Goal: Communication & Community: Answer question/provide support

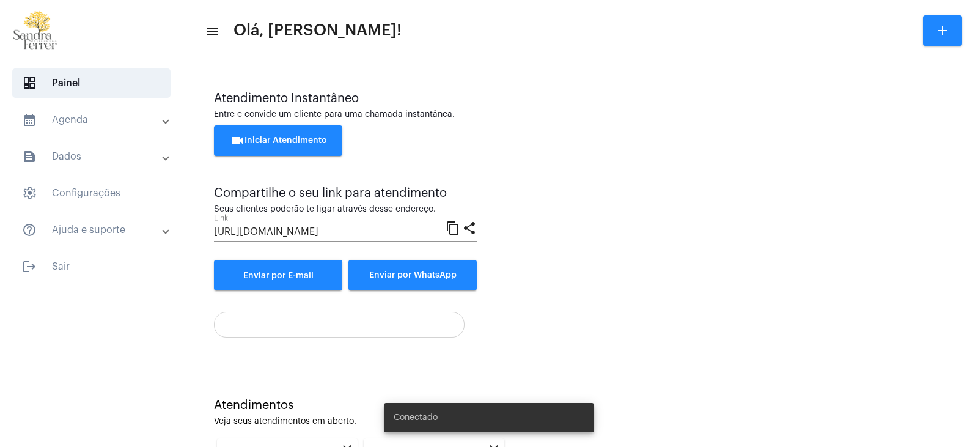
click at [307, 138] on span "videocam Iniciar Atendimento" at bounding box center [278, 140] width 97 height 9
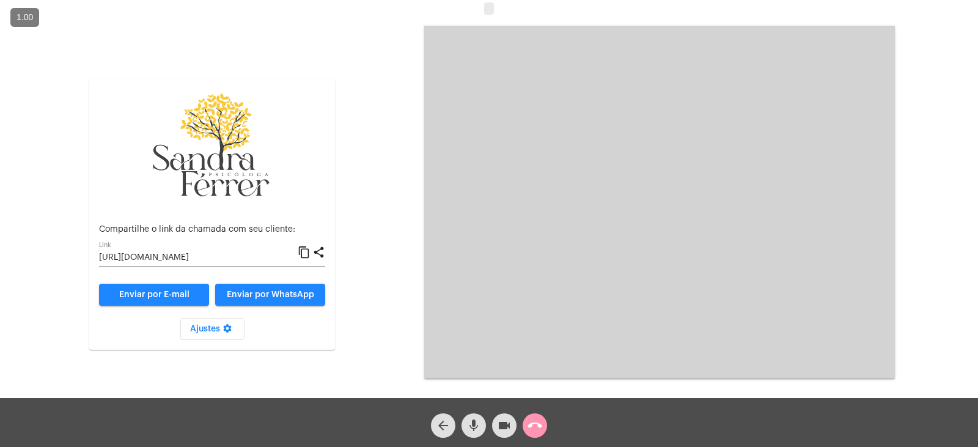
click at [305, 252] on mat-icon "content_copy" at bounding box center [304, 252] width 13 height 15
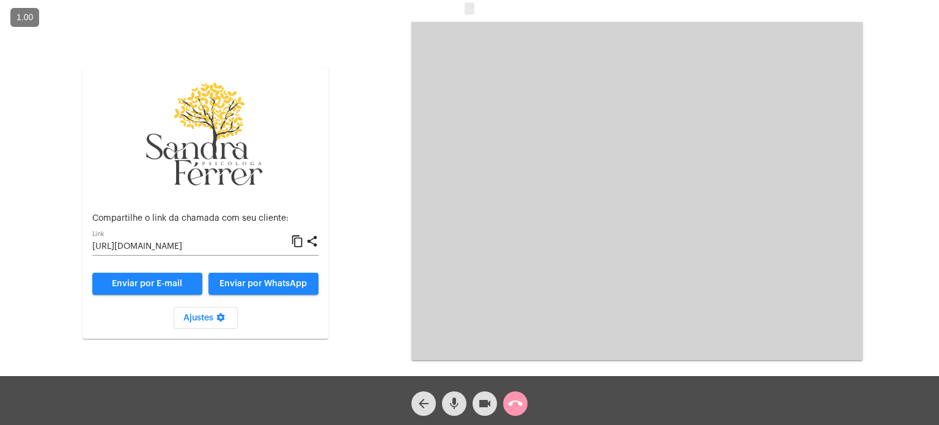
click at [301, 243] on mat-icon "content_copy" at bounding box center [297, 241] width 13 height 15
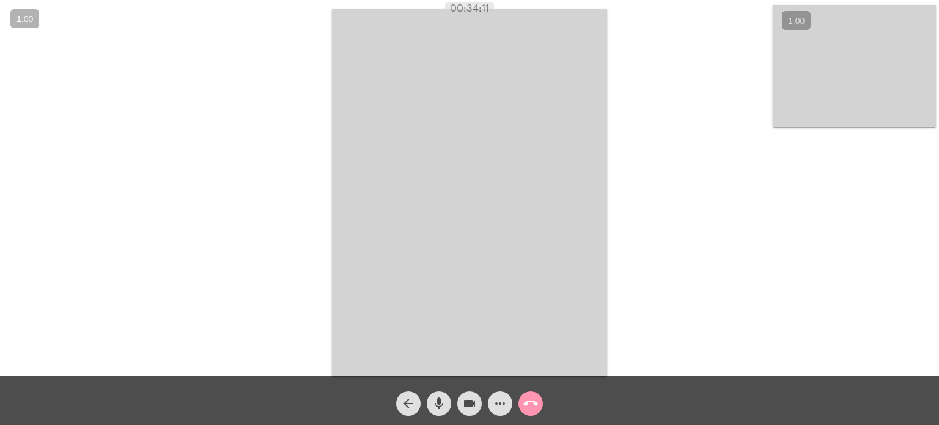
click at [546, 141] on video at bounding box center [469, 192] width 275 height 367
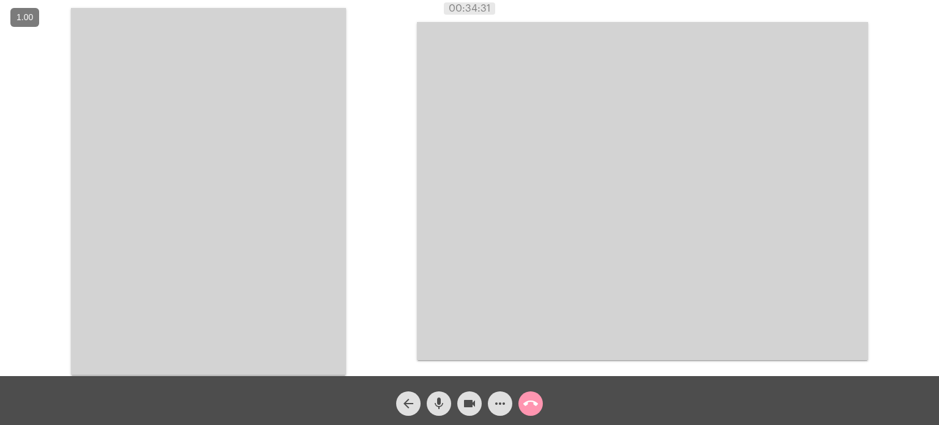
click at [300, 94] on video at bounding box center [208, 191] width 275 height 367
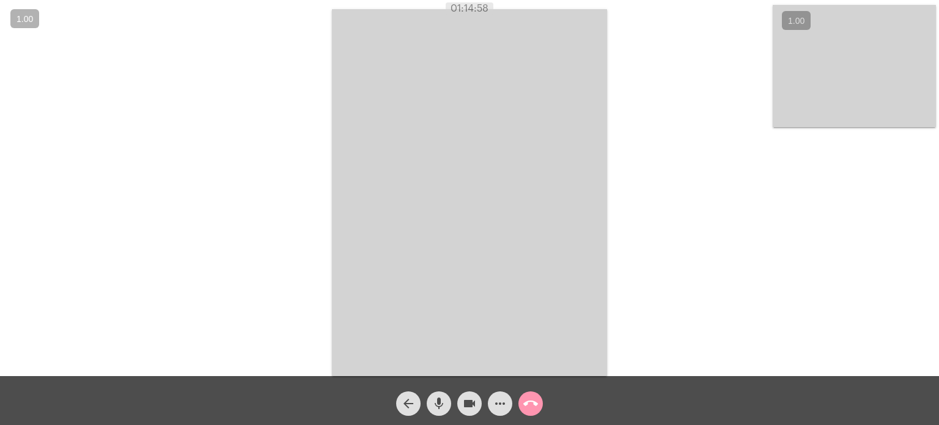
click at [529, 403] on mat-icon "call_end" at bounding box center [530, 403] width 15 height 15
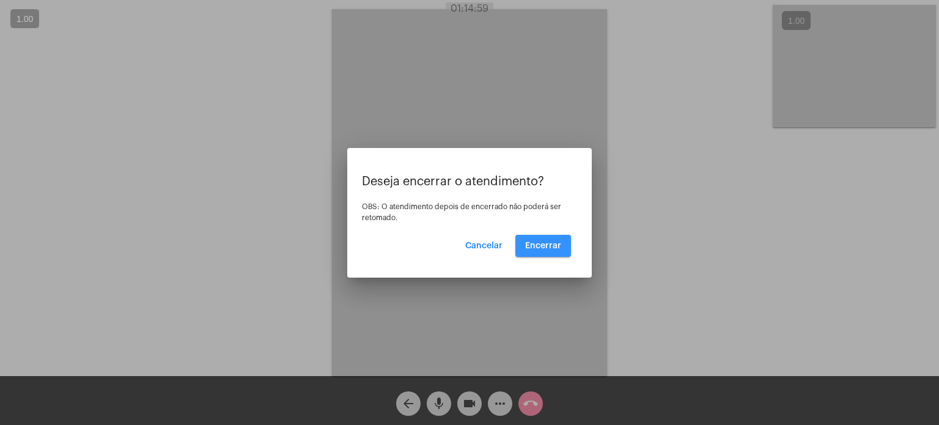
click at [548, 245] on span "Encerrar" at bounding box center [543, 245] width 36 height 9
